Goal: Book appointment/travel/reservation

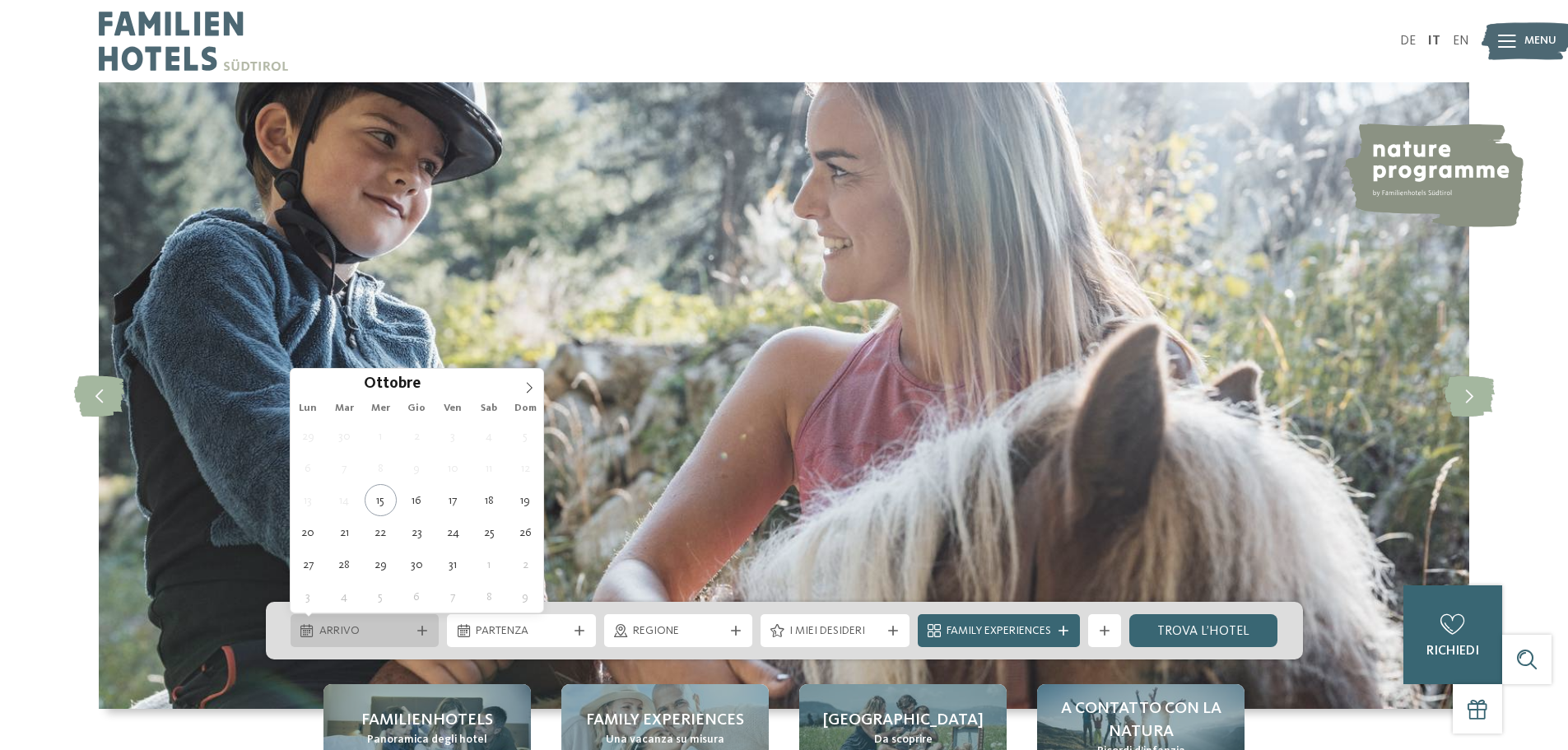
click at [364, 632] on span "Arrivo" at bounding box center [365, 631] width 91 height 16
click at [536, 385] on span at bounding box center [528, 382] width 28 height 28
click at [530, 386] on icon at bounding box center [529, 387] width 6 height 11
type input "****"
click at [530, 387] on icon at bounding box center [529, 388] width 12 height 12
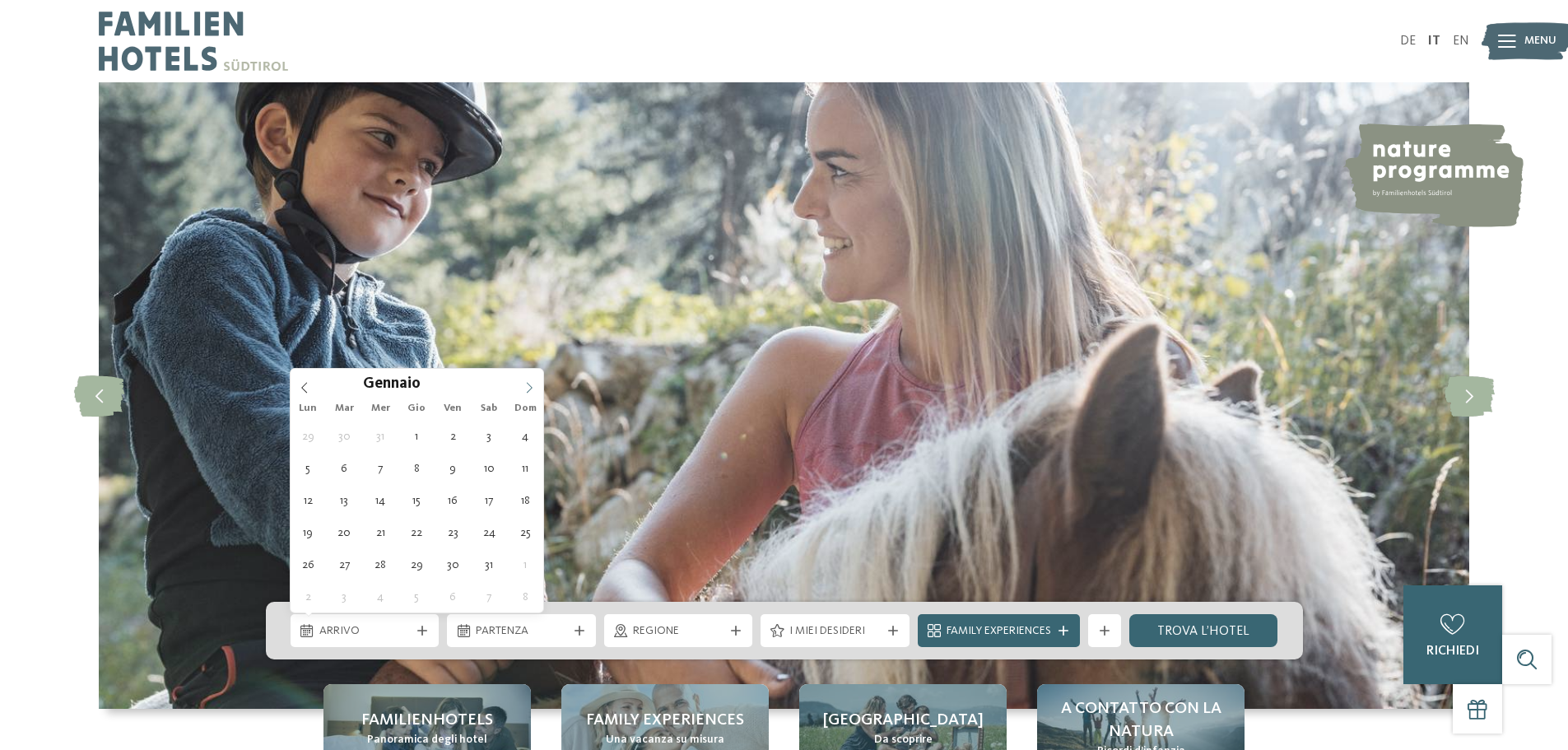
click at [530, 387] on icon at bounding box center [529, 388] width 12 height 12
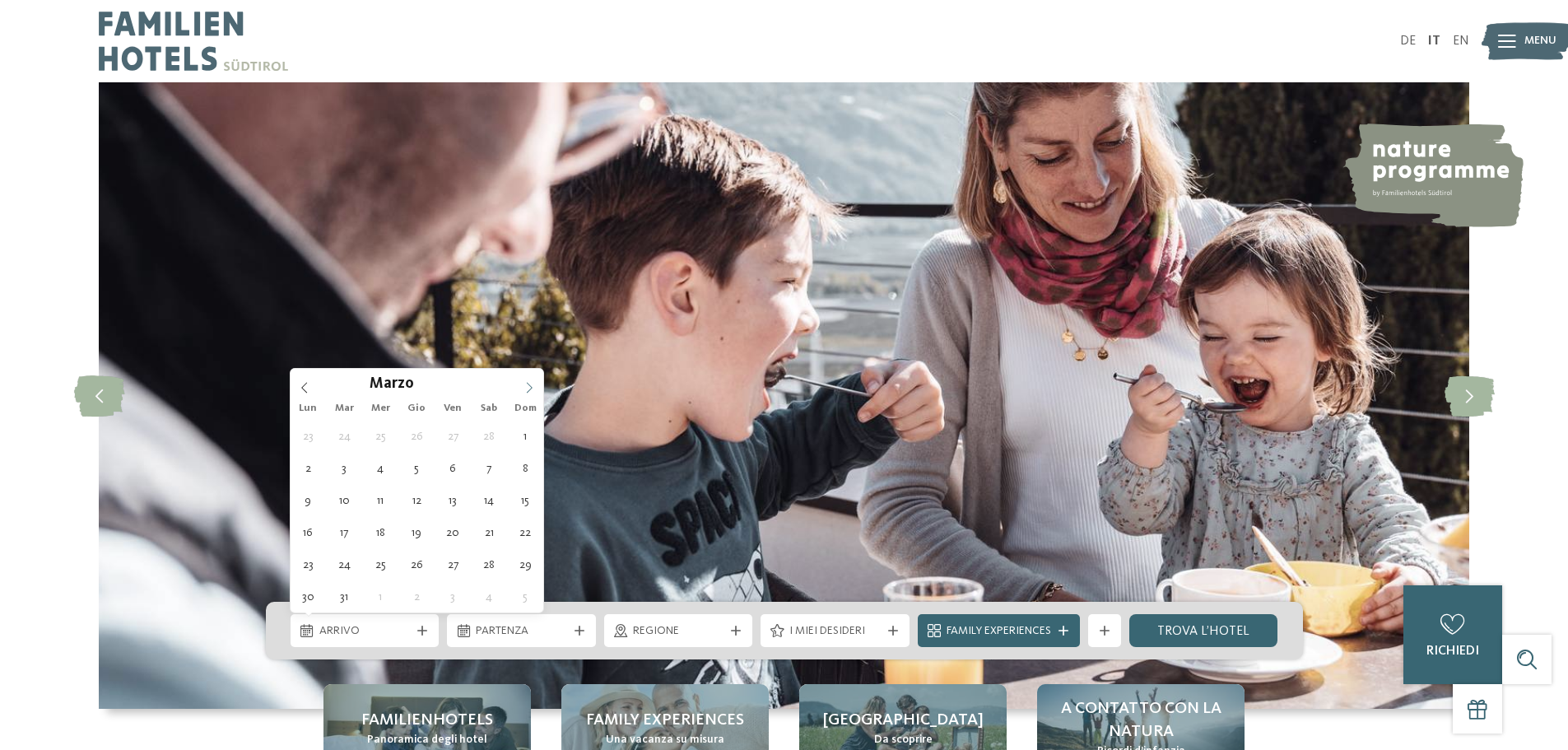
click at [529, 387] on icon at bounding box center [529, 388] width 12 height 12
type div "[DATE]"
type input "****"
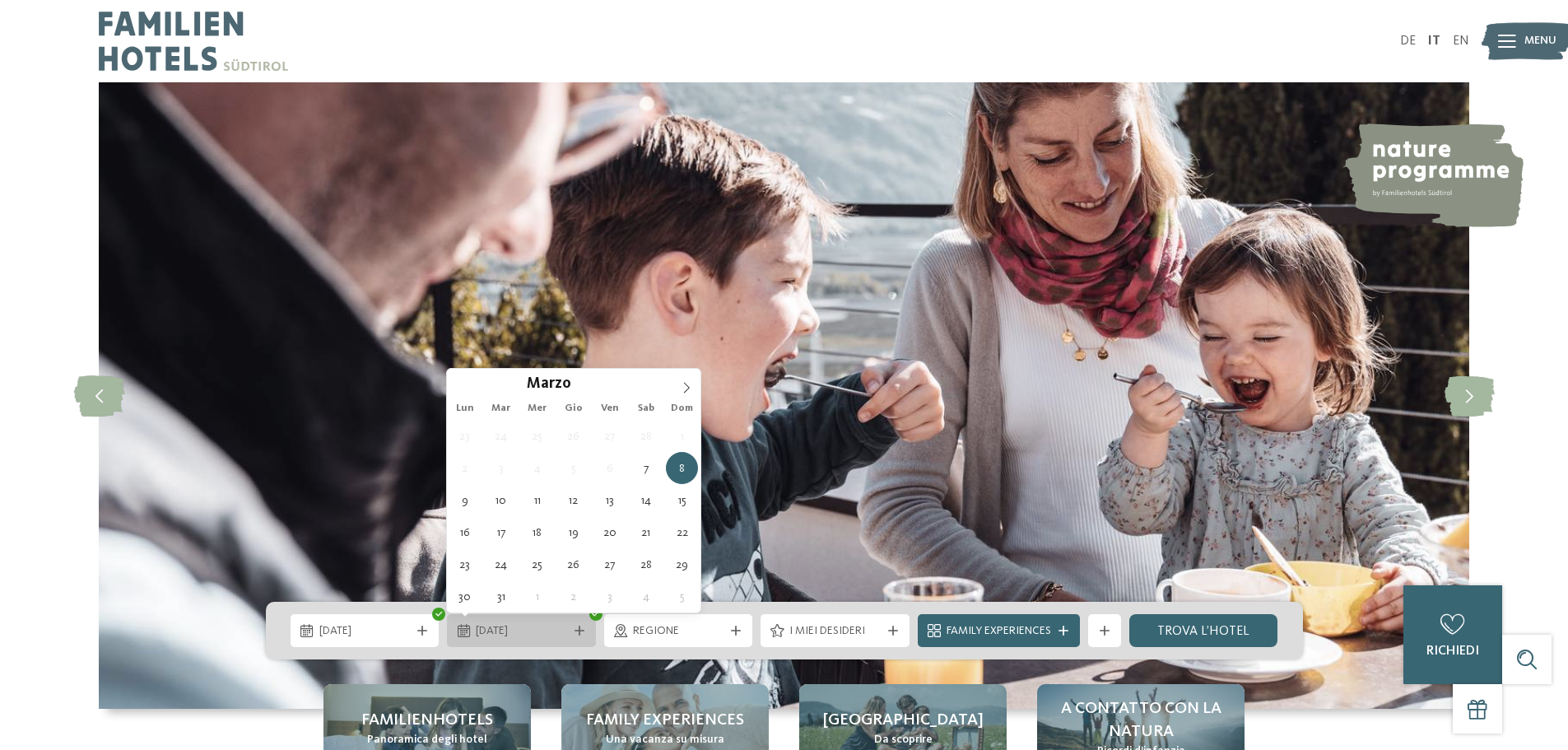
click at [496, 627] on span "[DATE]" at bounding box center [521, 631] width 91 height 16
type div "[DATE]"
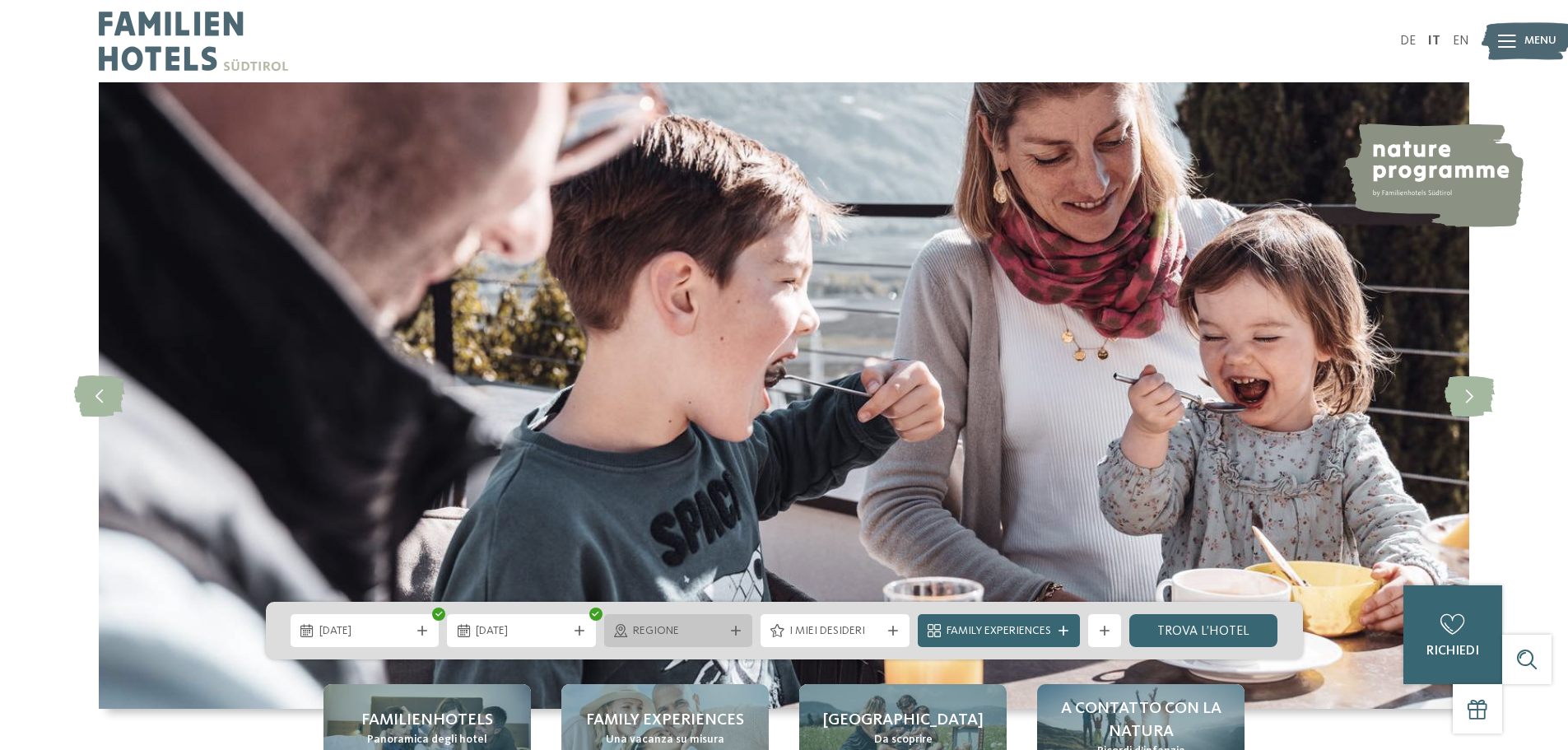
click at [648, 628] on span "Regione" at bounding box center [678, 631] width 91 height 16
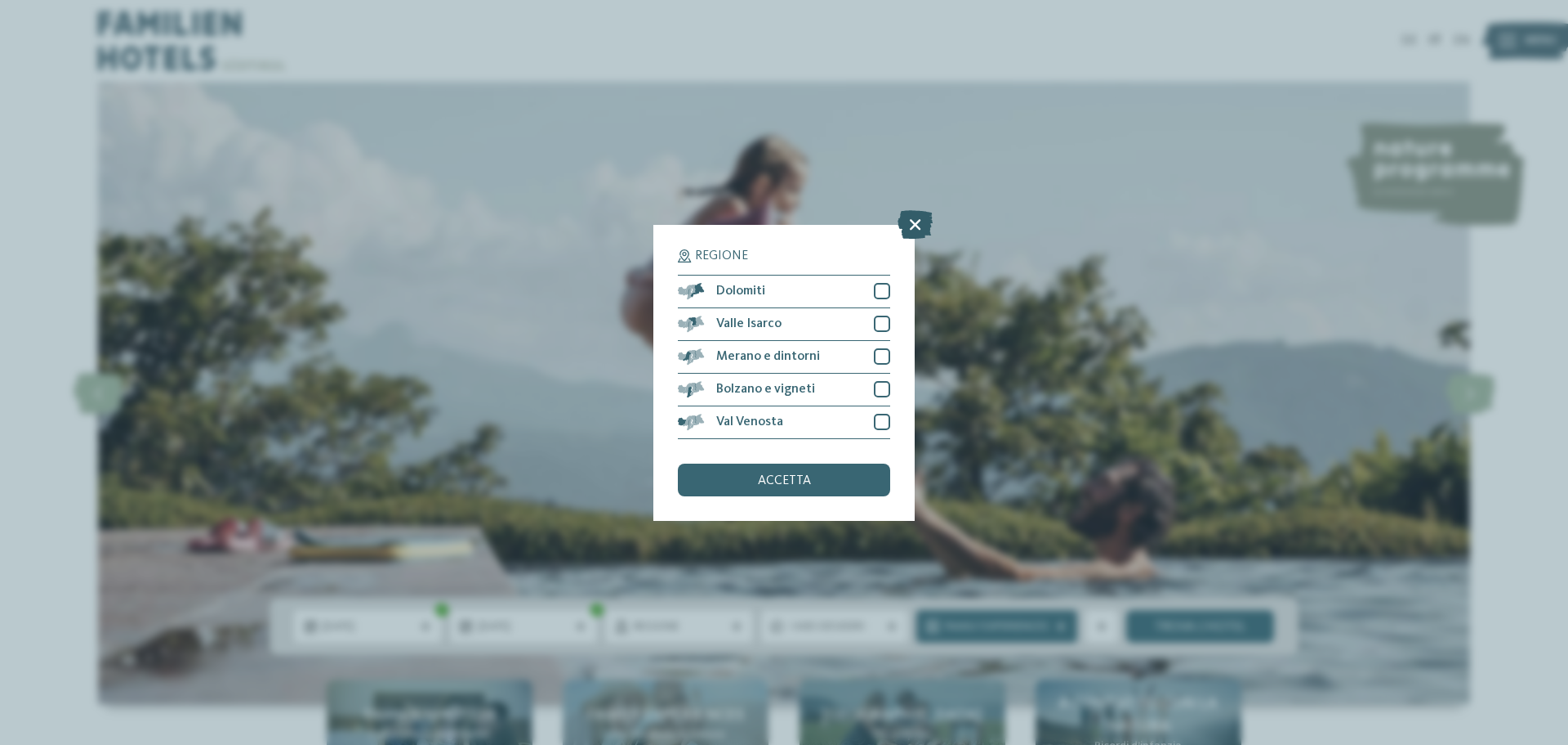
click at [917, 227] on icon at bounding box center [915, 224] width 36 height 29
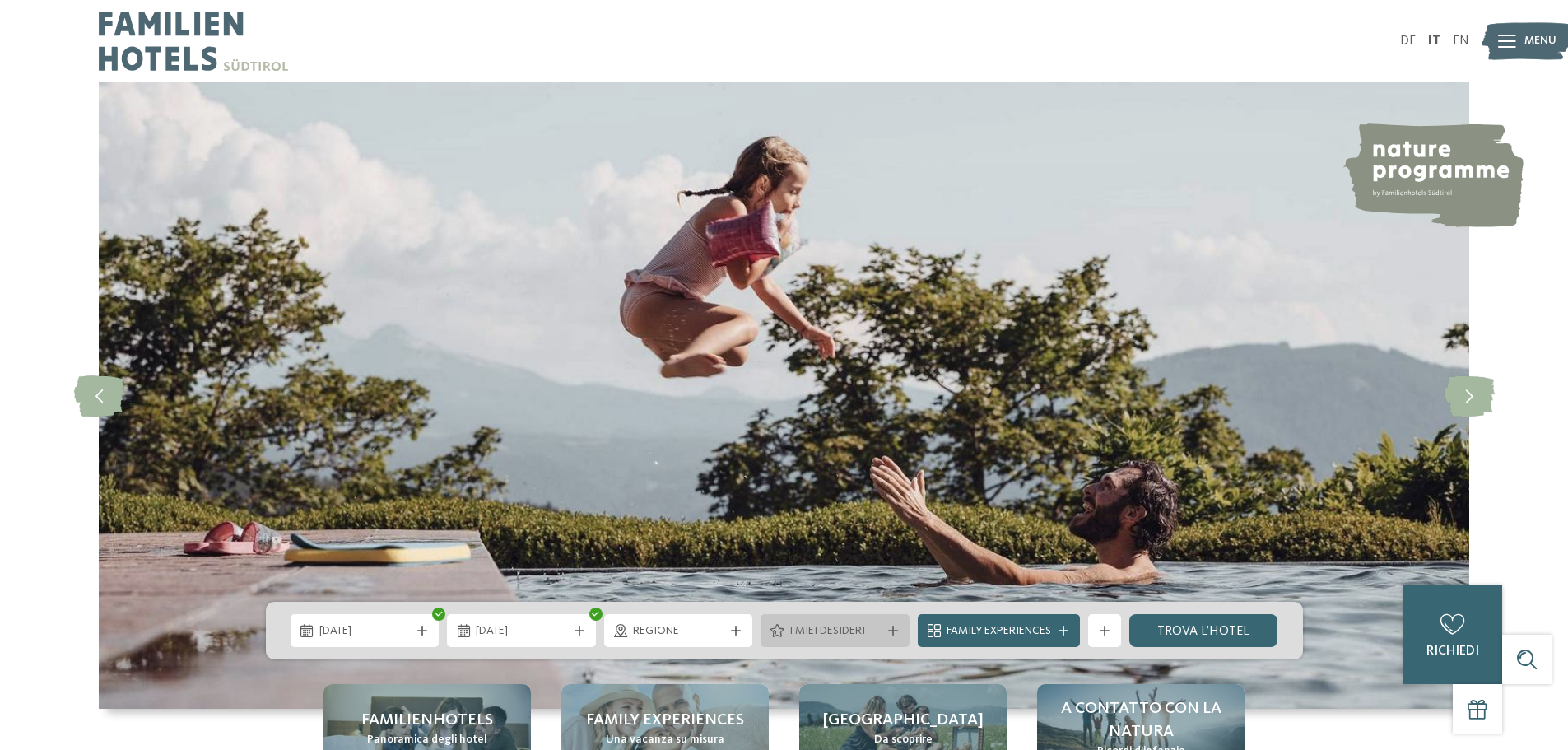
click at [799, 627] on span "I miei desideri" at bounding box center [834, 631] width 91 height 16
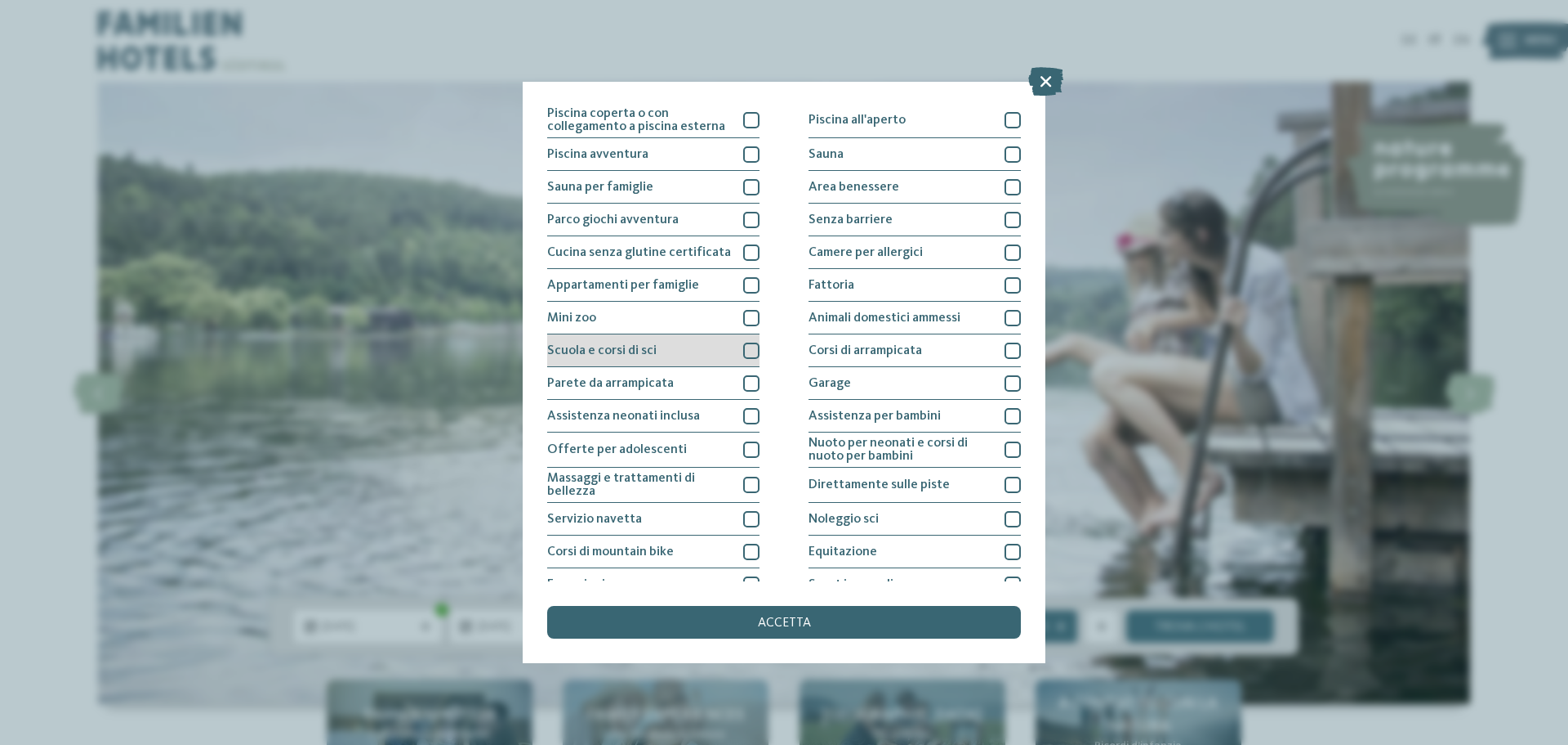
scroll to position [82, 0]
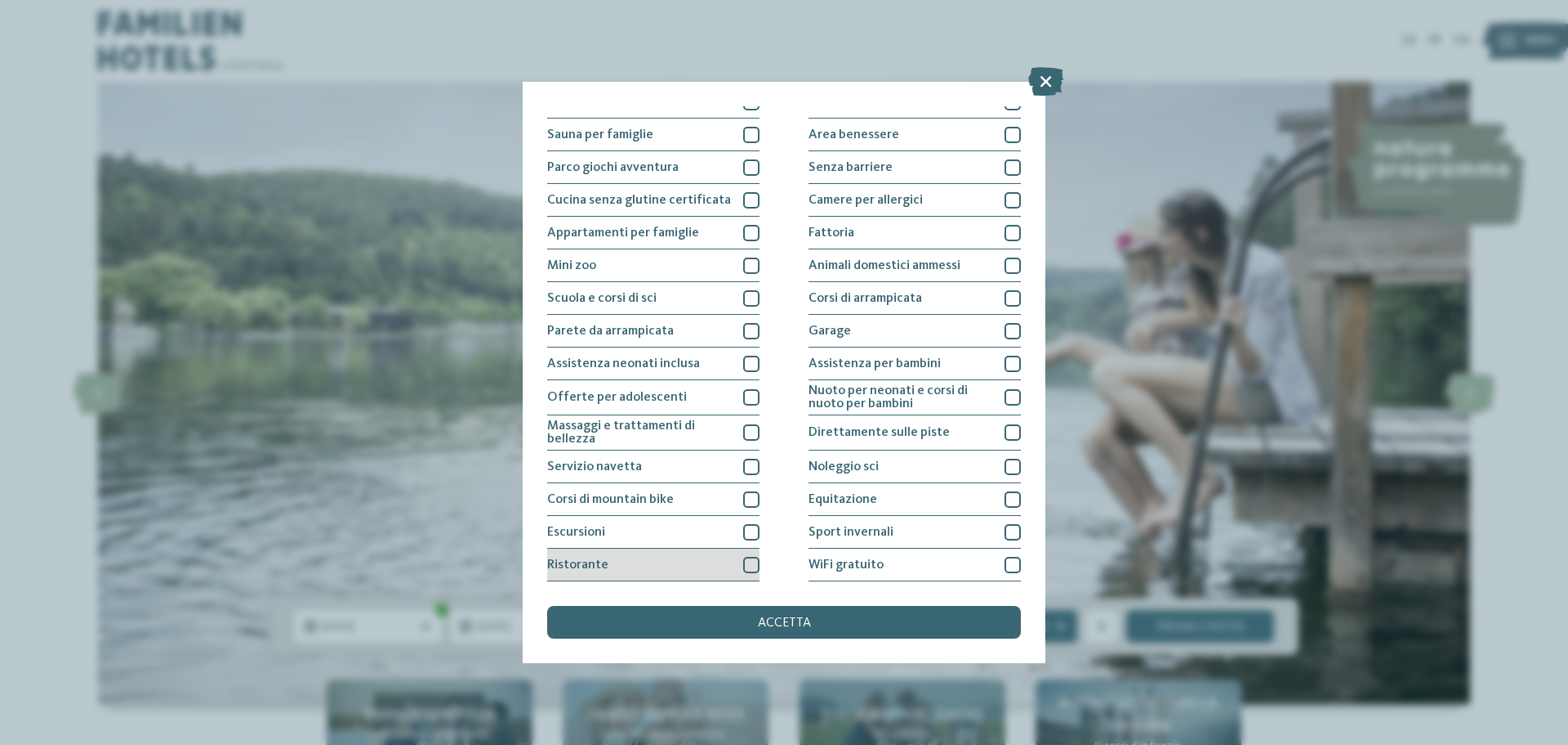
click at [747, 563] on div at bounding box center [751, 564] width 16 height 16
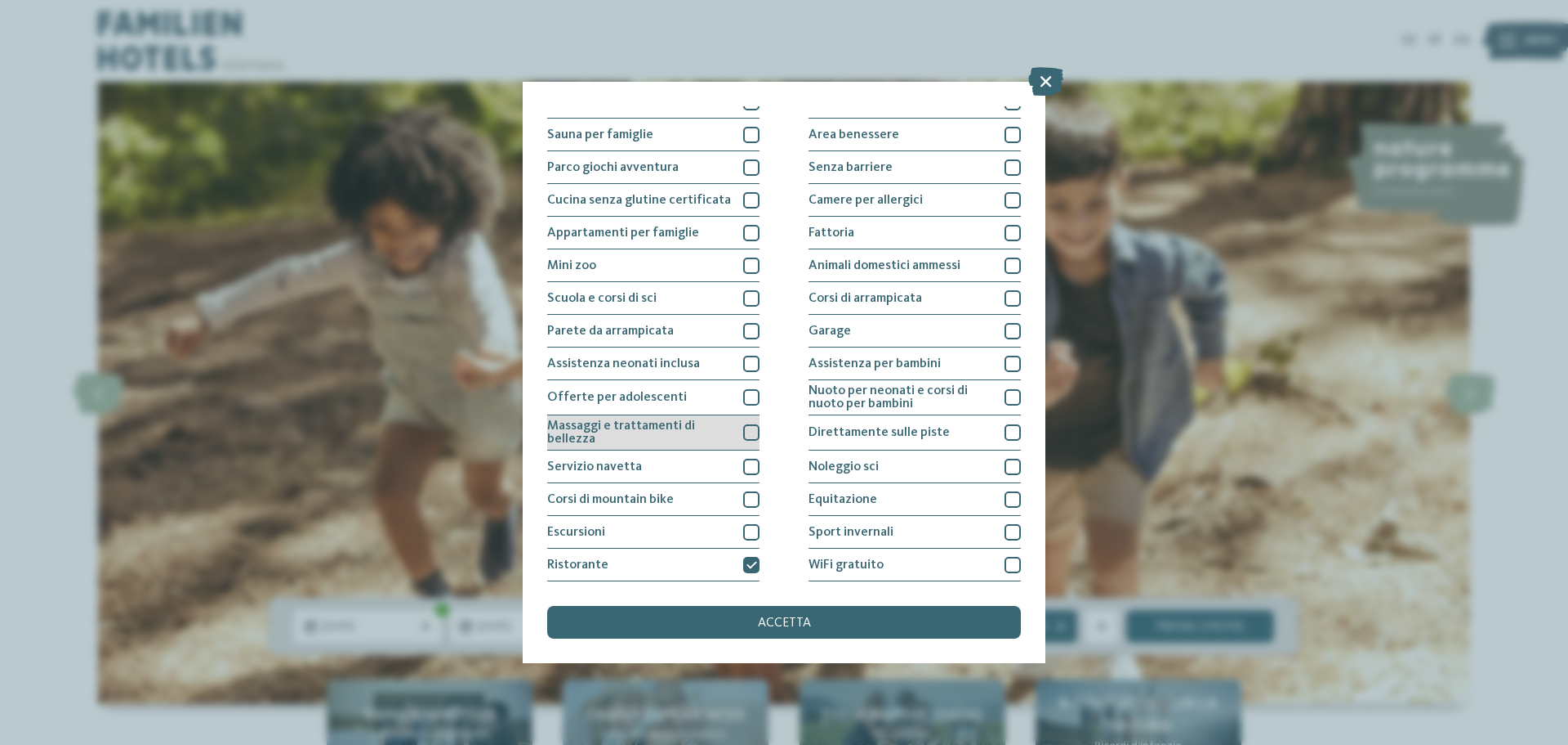
click at [744, 429] on div at bounding box center [751, 432] width 16 height 16
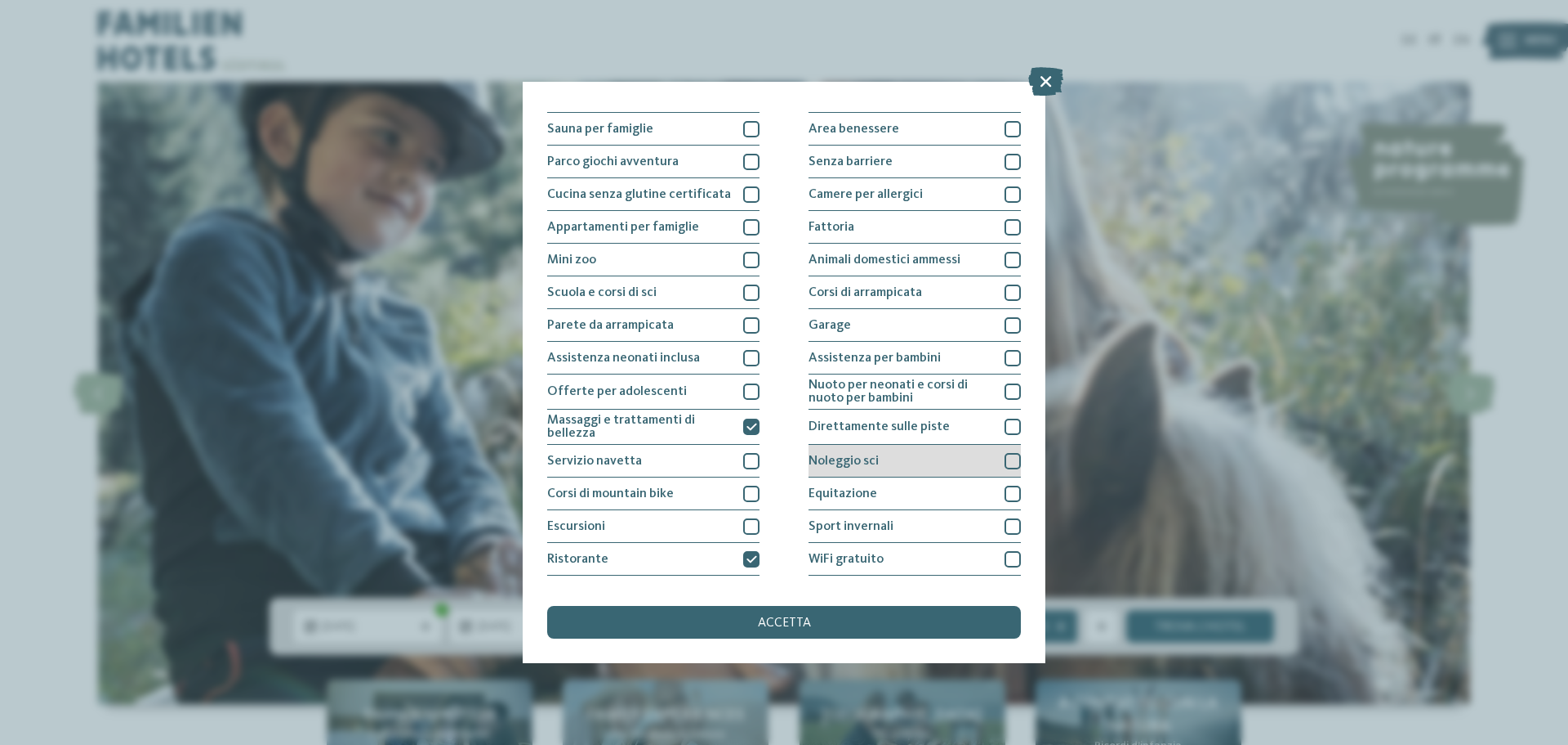
scroll to position [114, 0]
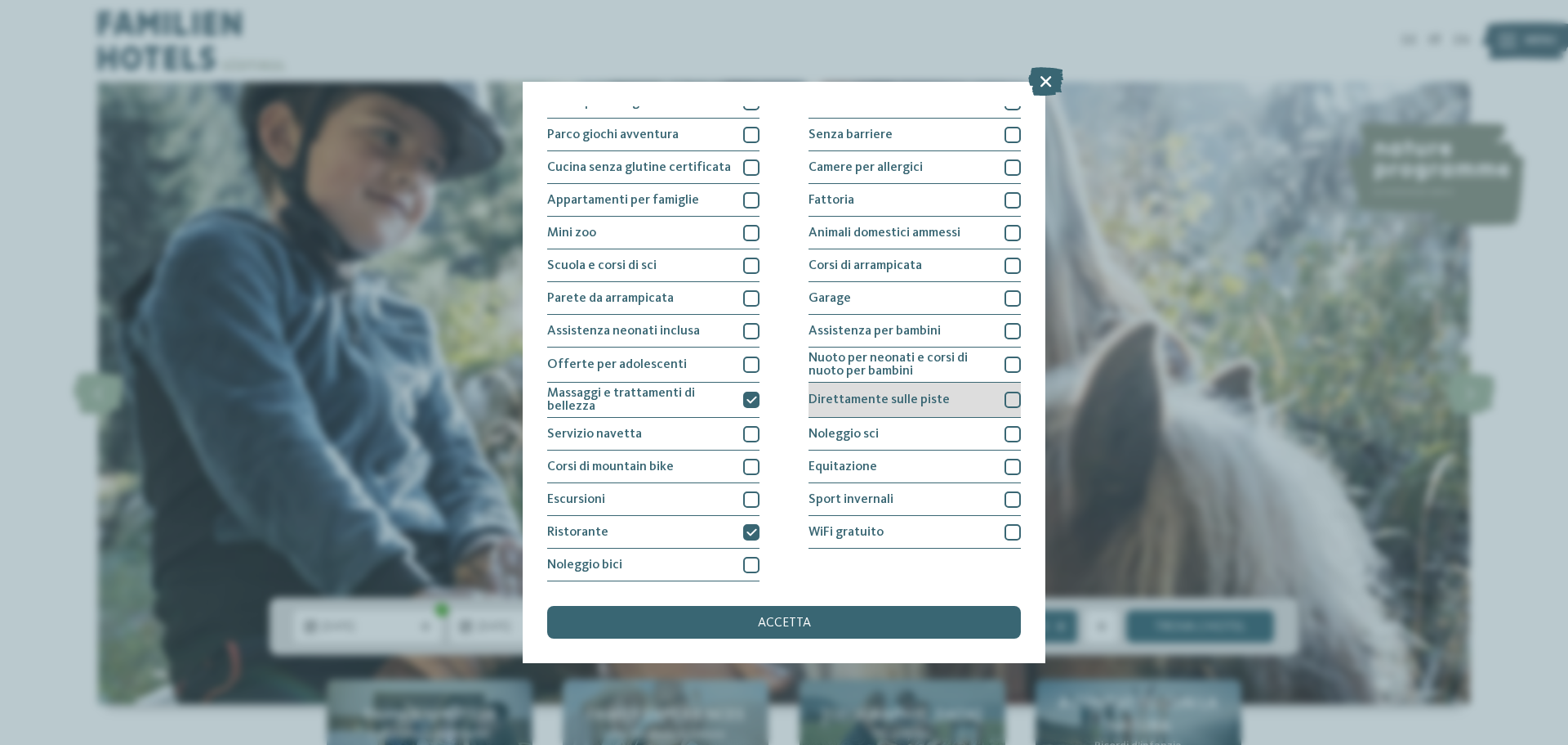
click at [1006, 400] on div at bounding box center [1013, 399] width 16 height 16
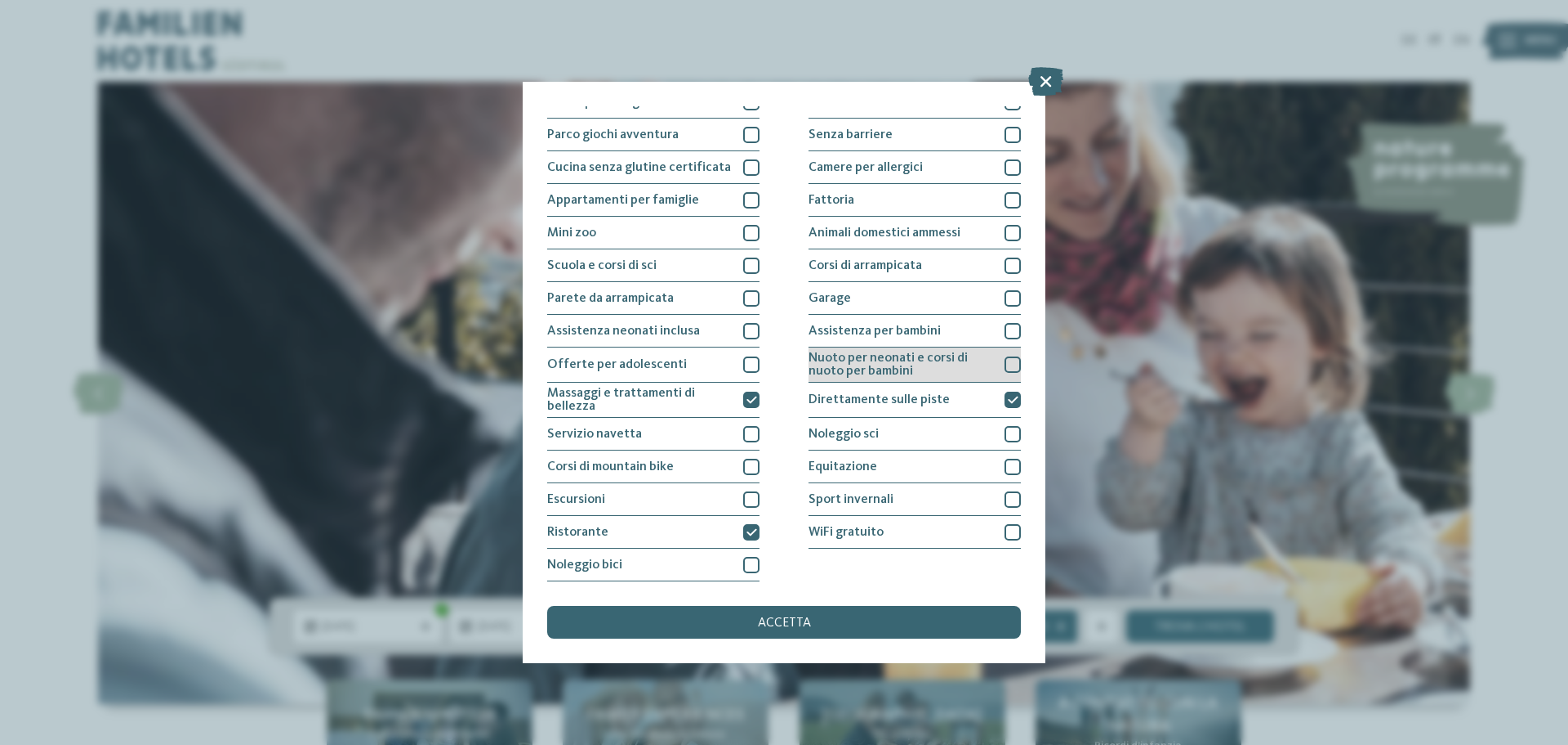
scroll to position [33, 0]
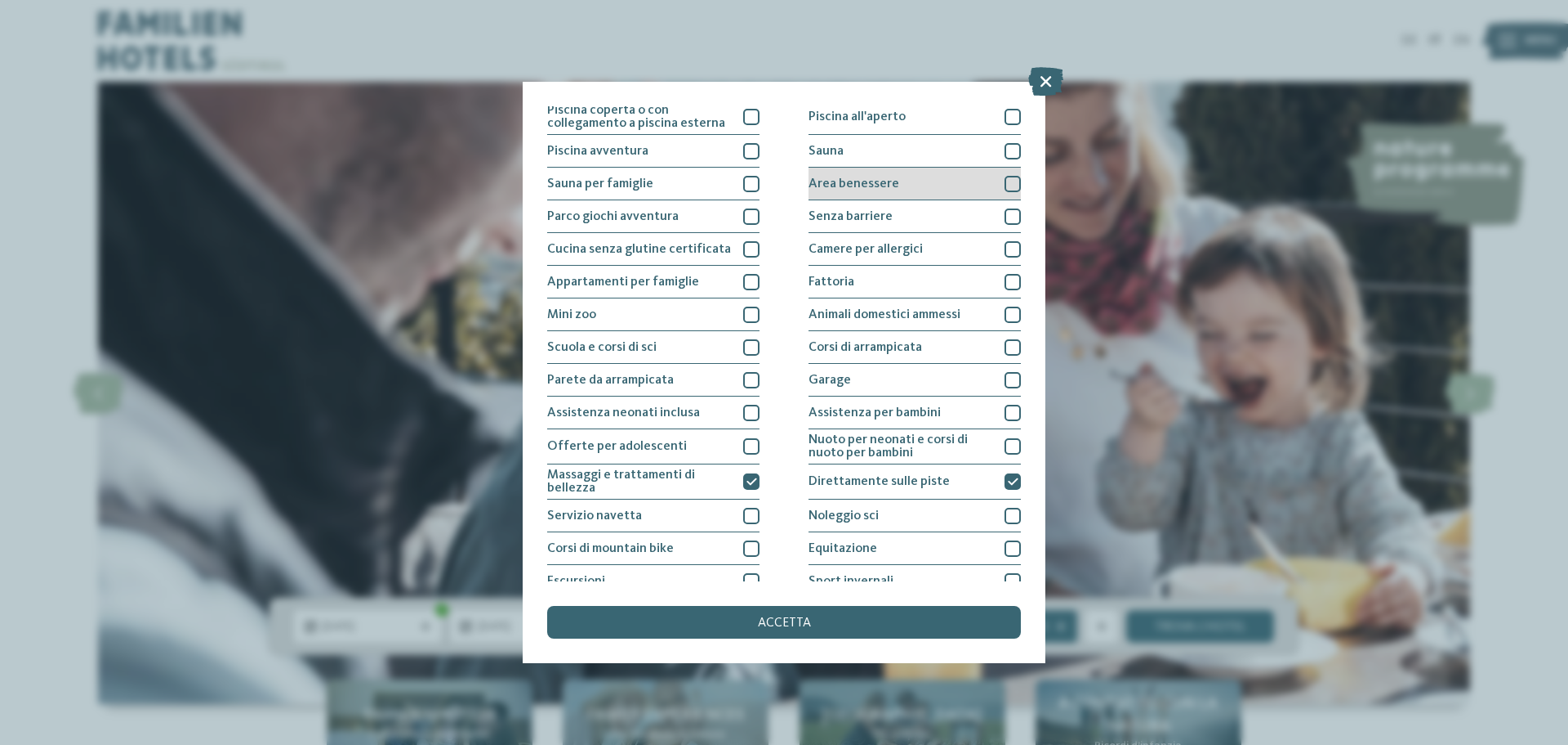
click at [1012, 182] on div at bounding box center [1013, 184] width 16 height 16
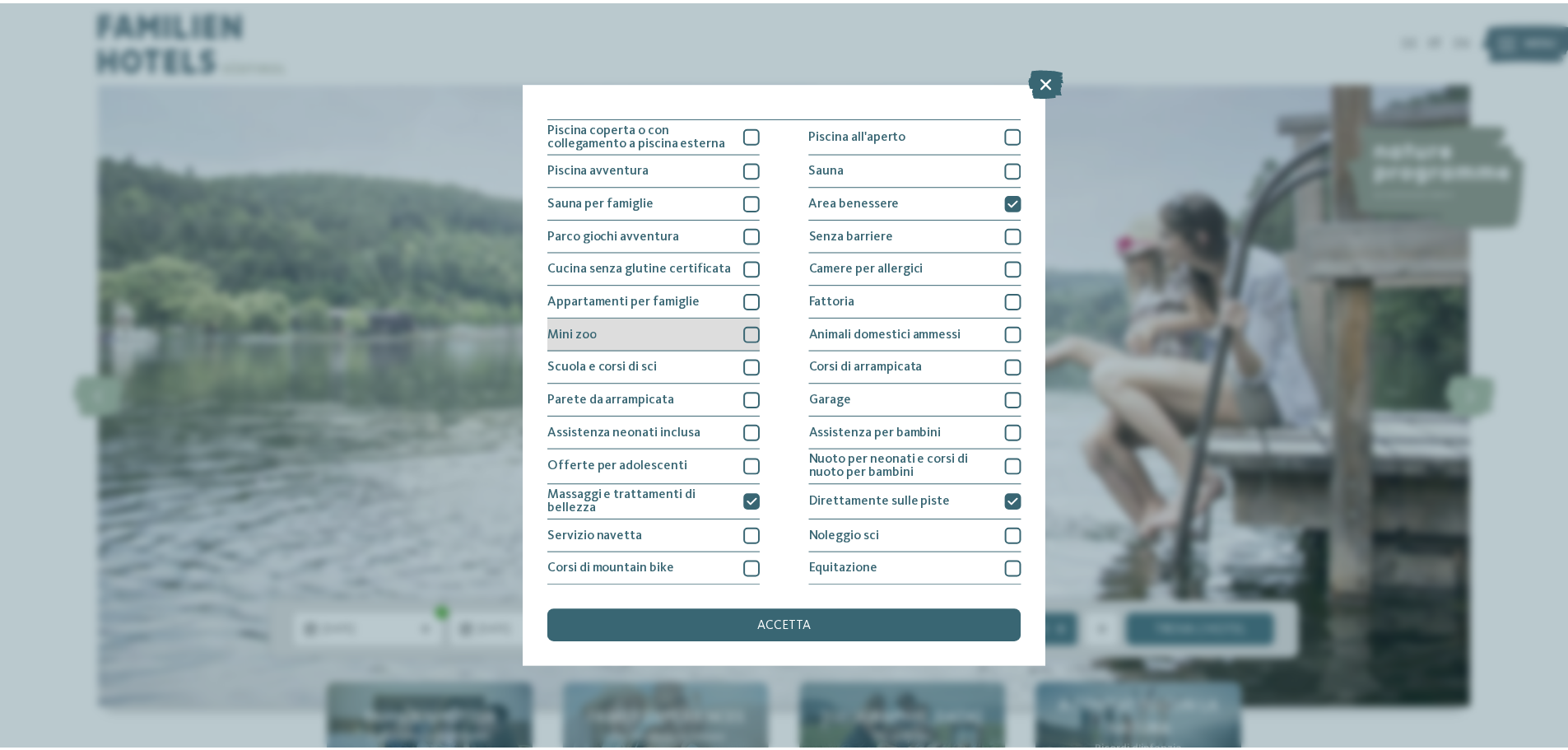
scroll to position [0, 0]
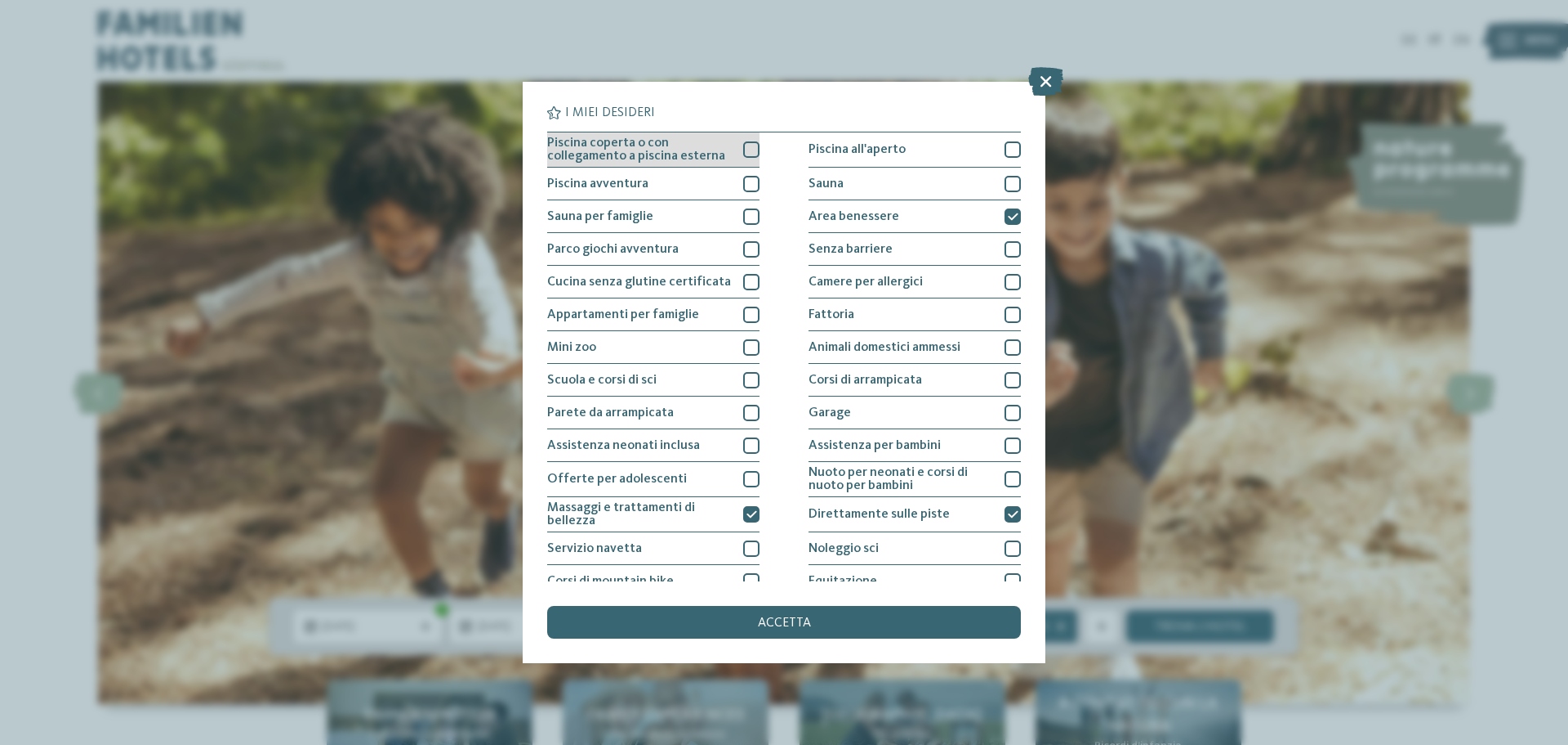
click at [754, 147] on div at bounding box center [751, 149] width 16 height 16
click at [723, 626] on div "accetta" at bounding box center [784, 622] width 474 height 33
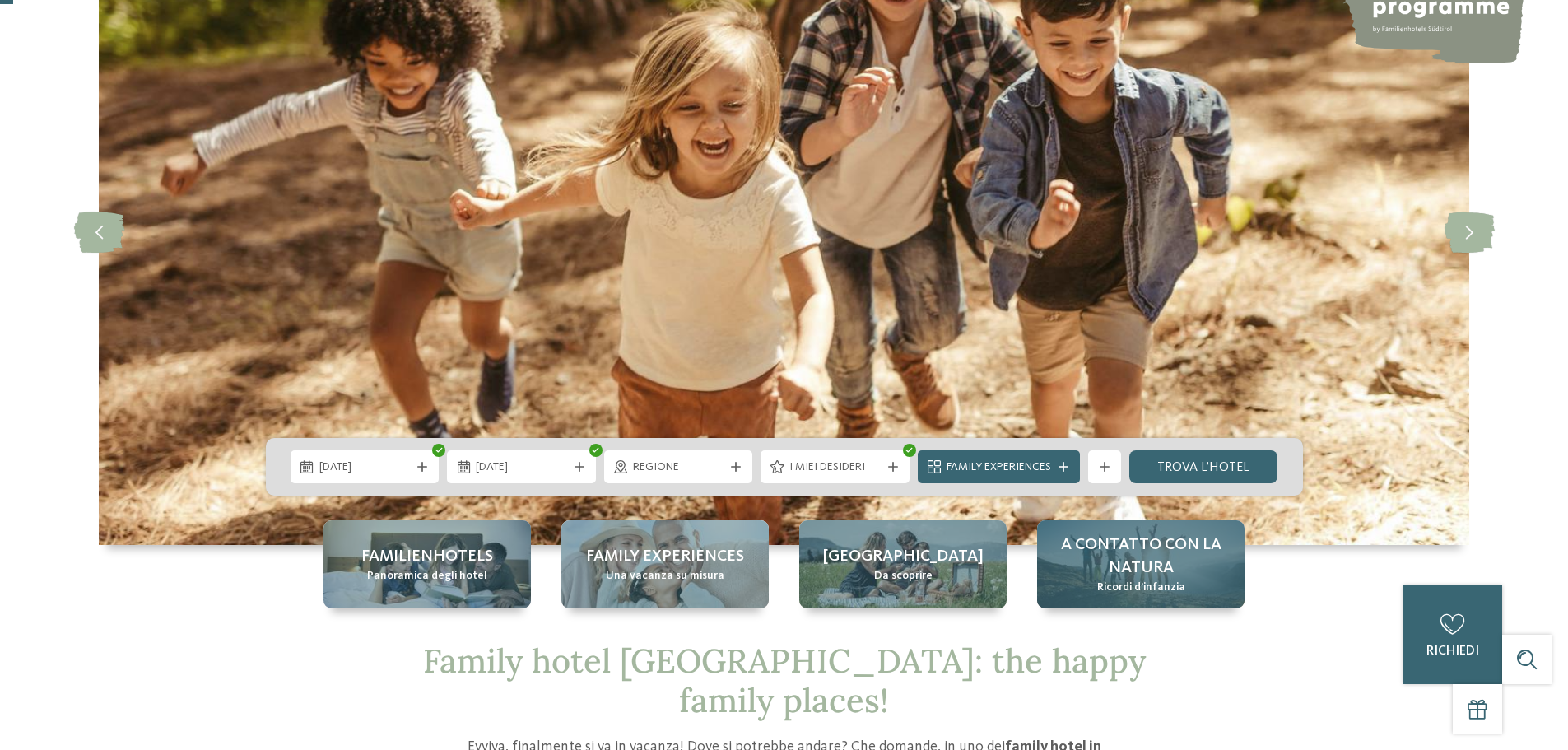
scroll to position [165, 0]
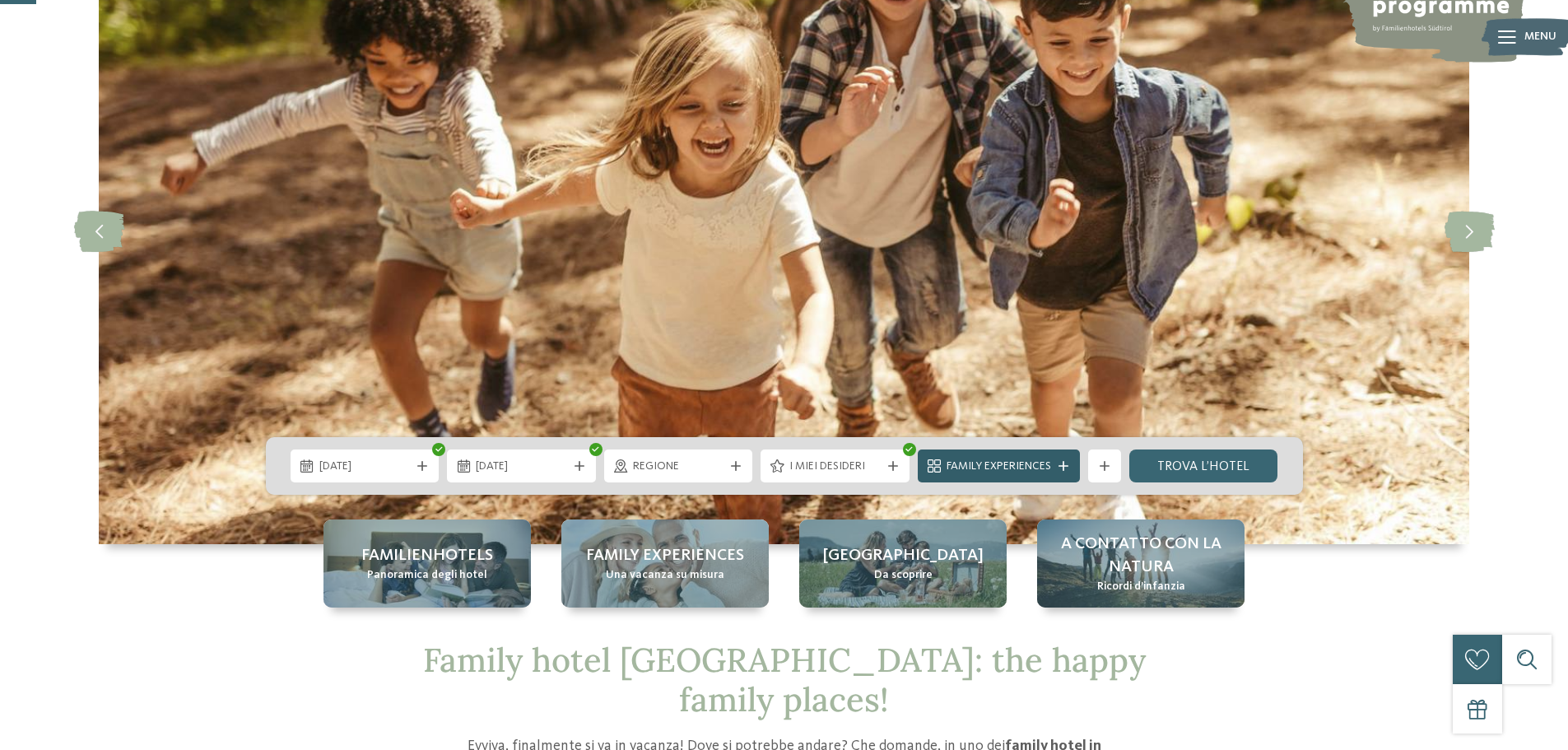
click at [1056, 469] on div at bounding box center [1063, 465] width 16 height 10
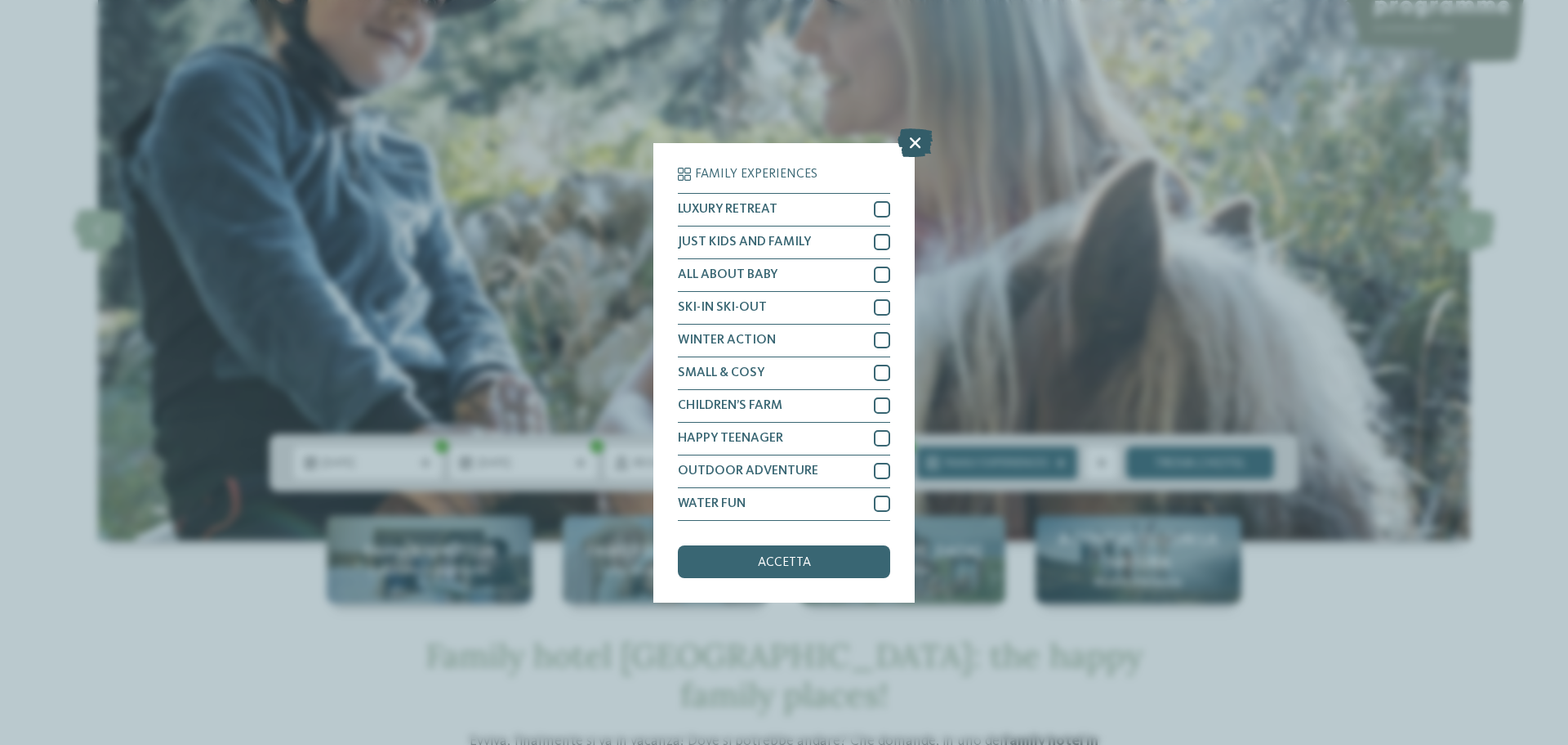
click at [910, 143] on icon at bounding box center [915, 142] width 36 height 29
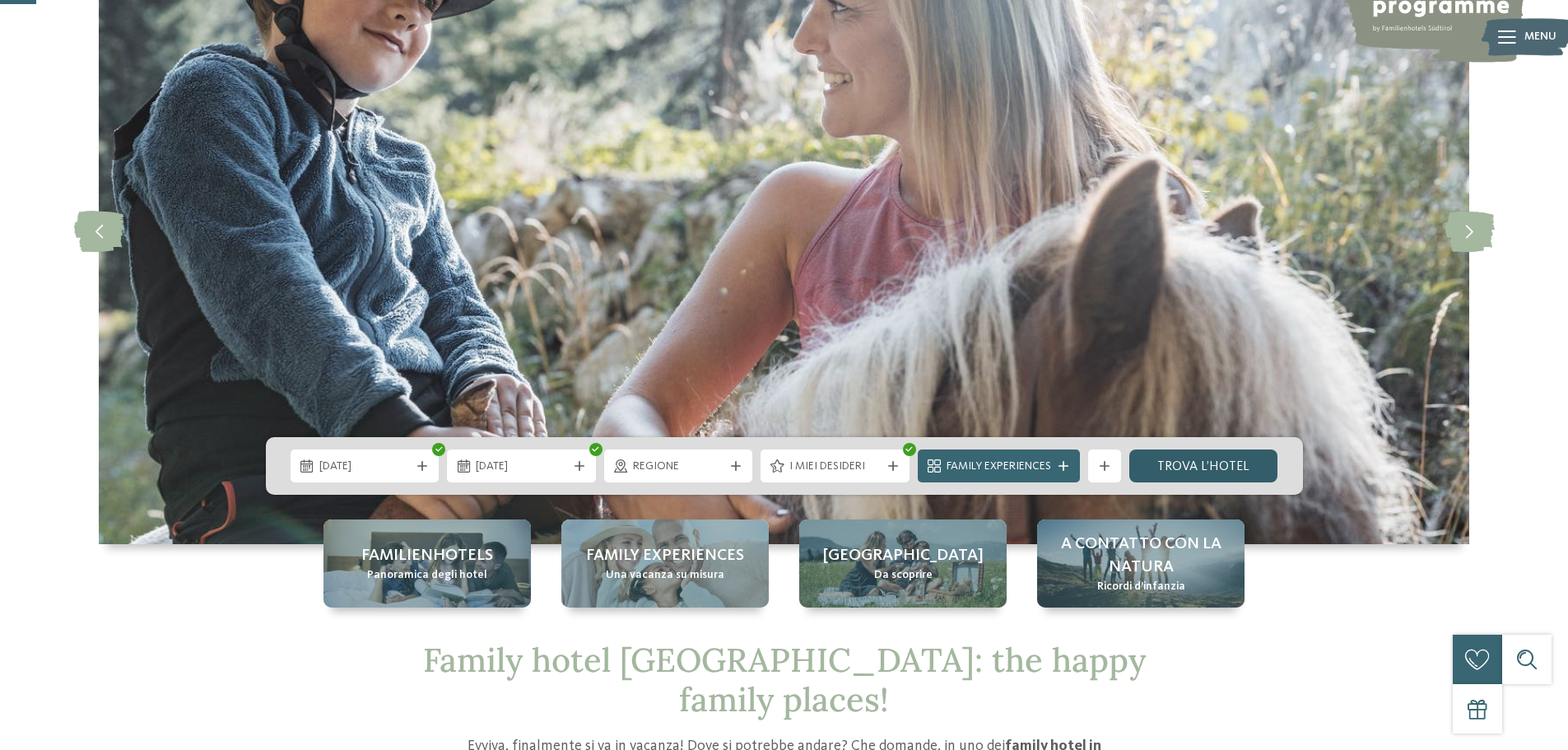
click at [1170, 474] on link "trova l’hotel" at bounding box center [1204, 465] width 149 height 33
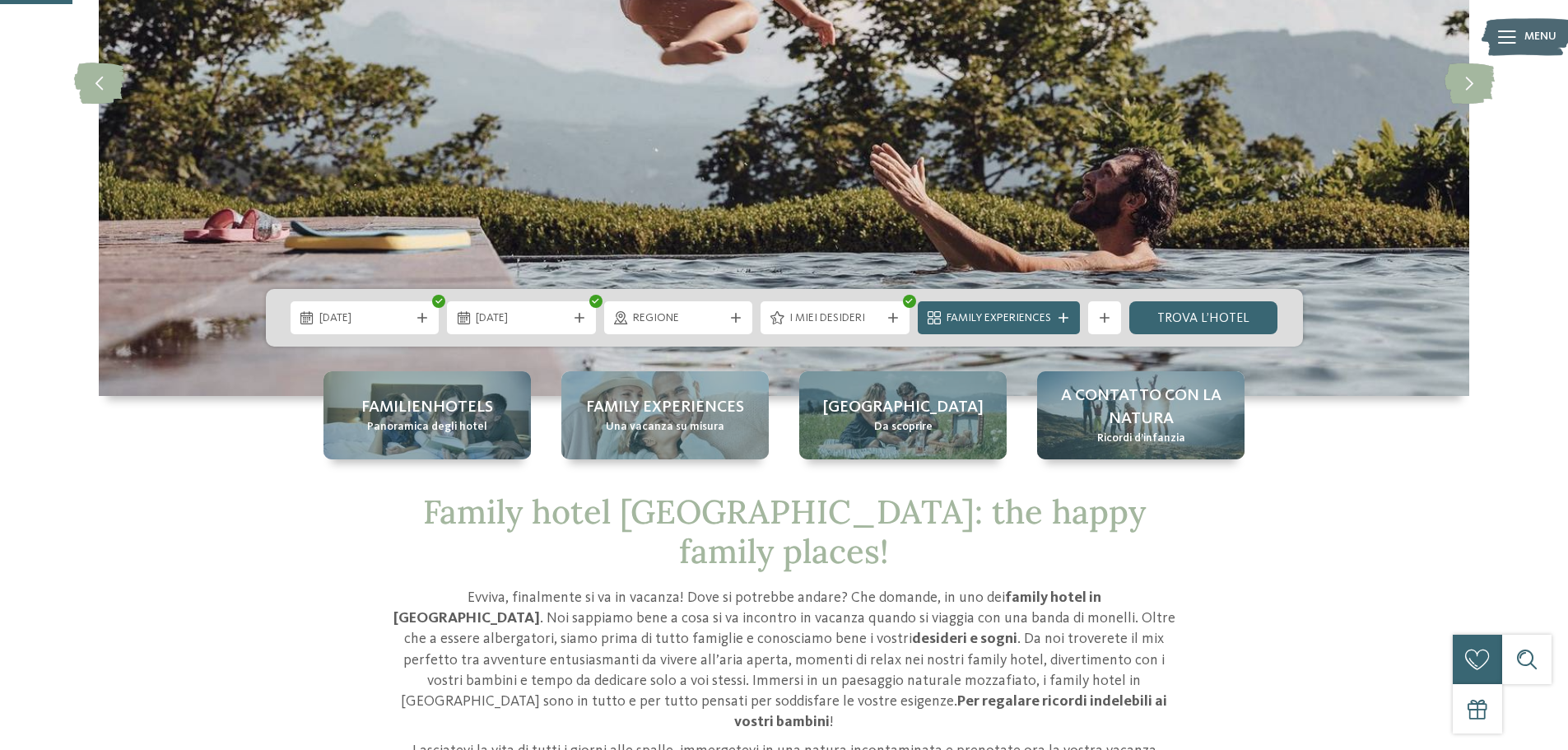
scroll to position [329, 0]
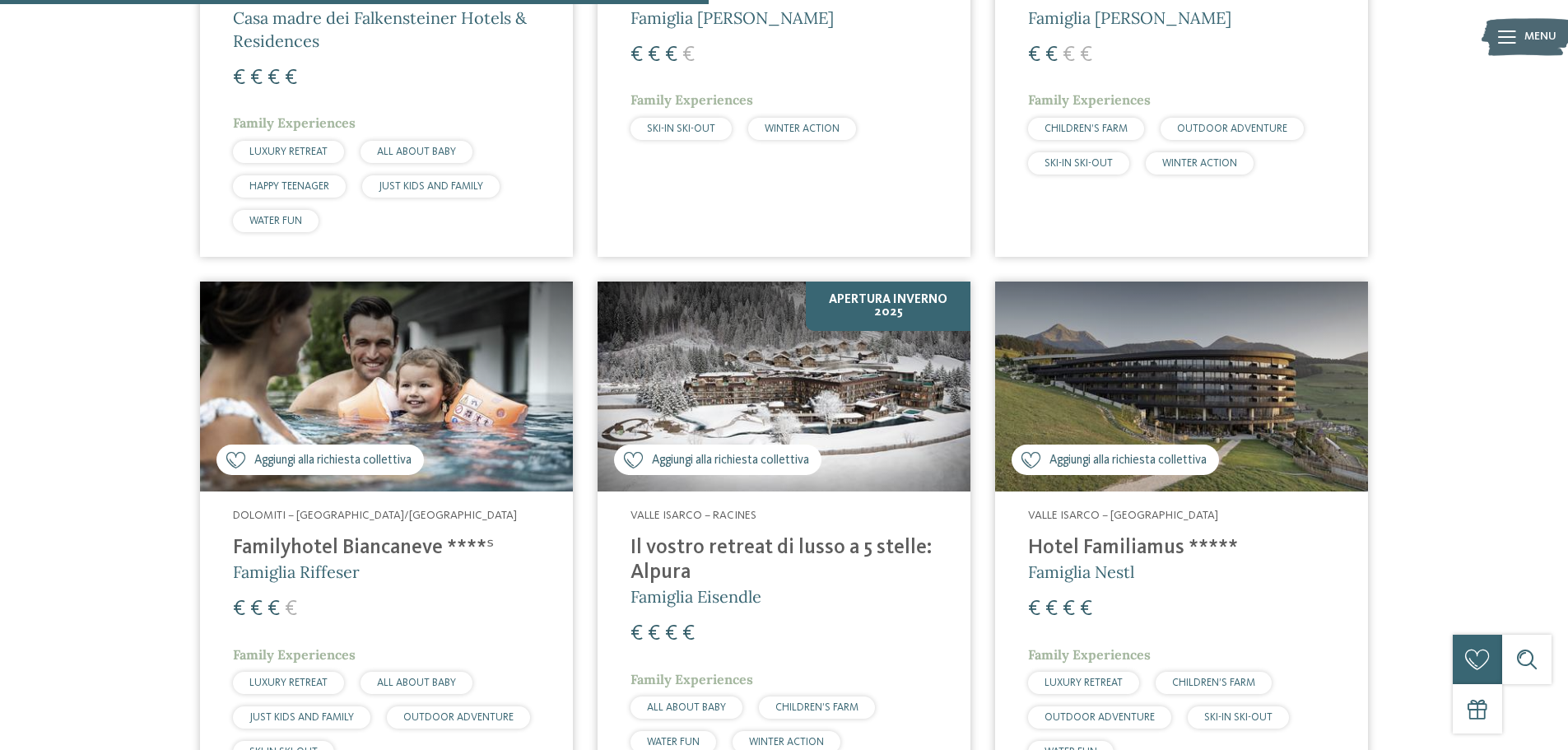
scroll to position [1074, 0]
